Goal: Find specific page/section: Find specific page/section

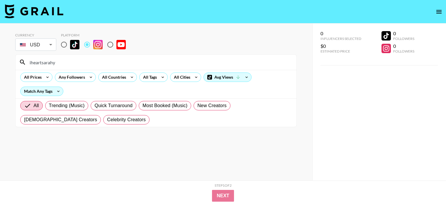
click at [117, 62] on input "iheartsarahy" at bounding box center [159, 61] width 267 height 9
click at [170, 63] on input "aslinurakinci" at bounding box center [159, 61] width 267 height 9
paste input "galileaaguayoo"
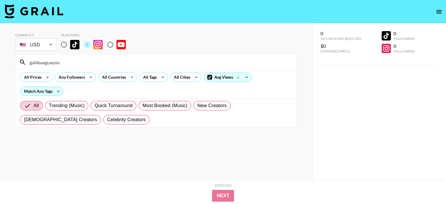
click at [121, 62] on input "galileaaguayoo" at bounding box center [159, 61] width 267 height 9
click at [121, 61] on input "galileaaguayoo" at bounding box center [159, 61] width 267 height 9
paste input "sophiehannah"
click at [178, 50] on div "Currency USD USD ​ Platform" at bounding box center [155, 42] width 281 height 19
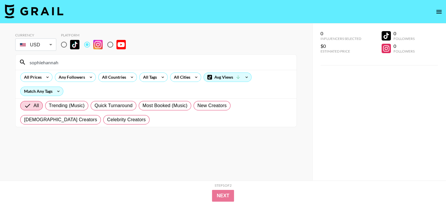
click at [123, 63] on input "sophiehannah" at bounding box center [159, 61] width 267 height 9
paste input "cutcreaser"
click at [115, 61] on input "cutcreaser" at bounding box center [159, 61] width 267 height 9
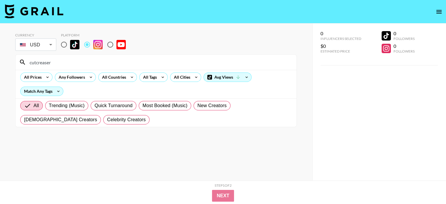
click at [115, 61] on input "cutcreaser" at bounding box center [159, 61] width 267 height 9
paste input "nailsbypaula"
click at [125, 58] on input "nailsbypaular" at bounding box center [159, 61] width 267 height 9
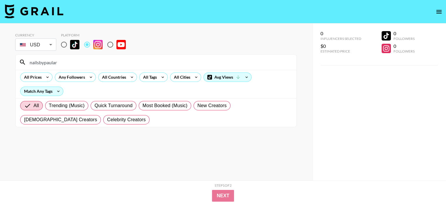
click at [125, 59] on input "nailsbypaular" at bounding box center [159, 61] width 267 height 9
paste input "artbeautychaos"
click at [124, 60] on input "artbeautychaos" at bounding box center [159, 61] width 267 height 9
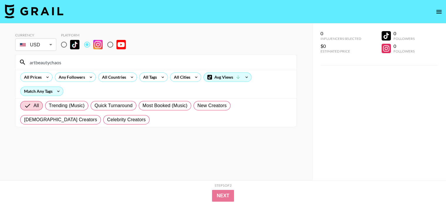
paste input "lauramakeupp98"
click at [176, 59] on input "lauramakeupp98" at bounding box center [159, 61] width 267 height 9
paste input "bydaany"
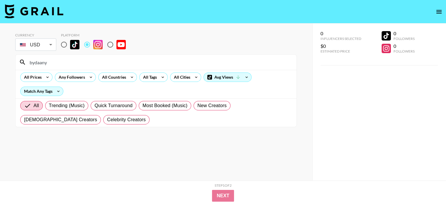
type input "bydaany"
